Goal: Information Seeking & Learning: Learn about a topic

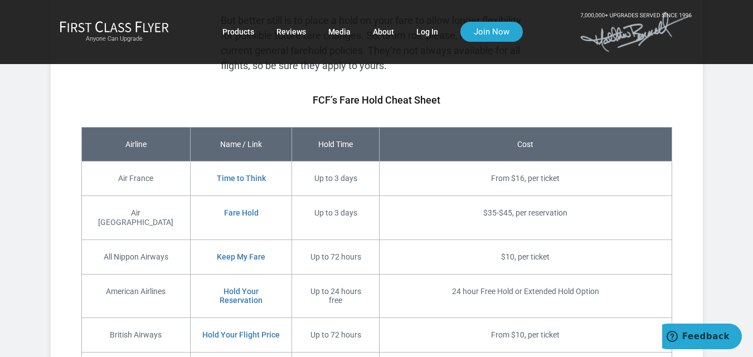
scroll to position [1561, 0]
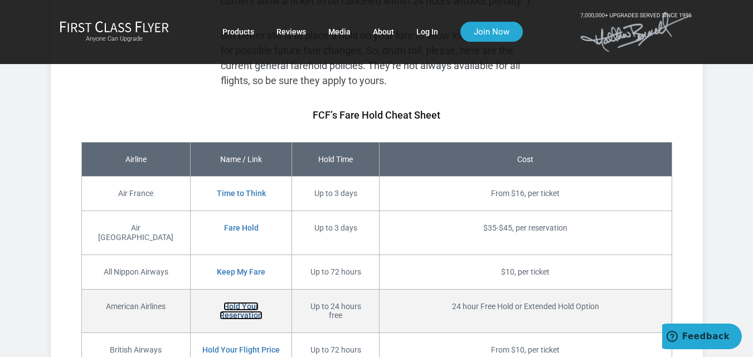
click at [255, 302] on link "Hold Your Reservation" at bounding box center [241, 311] width 43 height 18
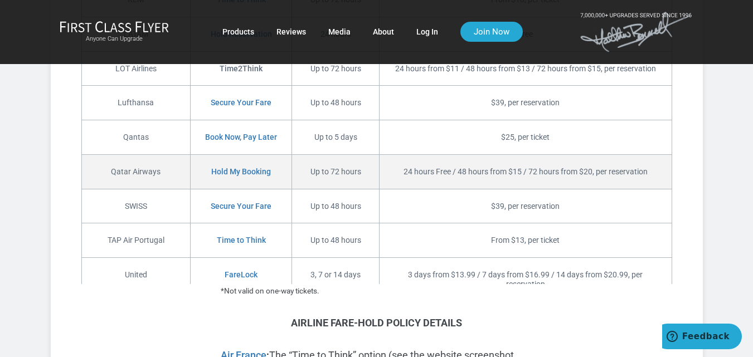
scroll to position [2063, 0]
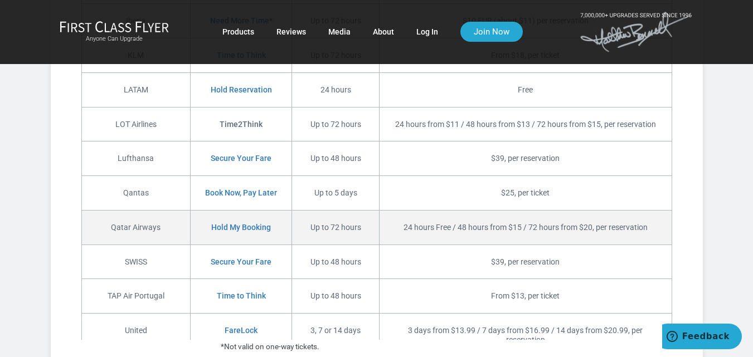
click at [86, 210] on td "Qatar Airways" at bounding box center [135, 227] width 109 height 35
click at [145, 210] on td "Qatar Airways" at bounding box center [135, 227] width 109 height 35
drag, startPoint x: 155, startPoint y: 194, endPoint x: 99, endPoint y: 194, distance: 56.3
click at [99, 210] on td "Qatar Airways" at bounding box center [135, 227] width 109 height 35
